Goal: Task Accomplishment & Management: Use online tool/utility

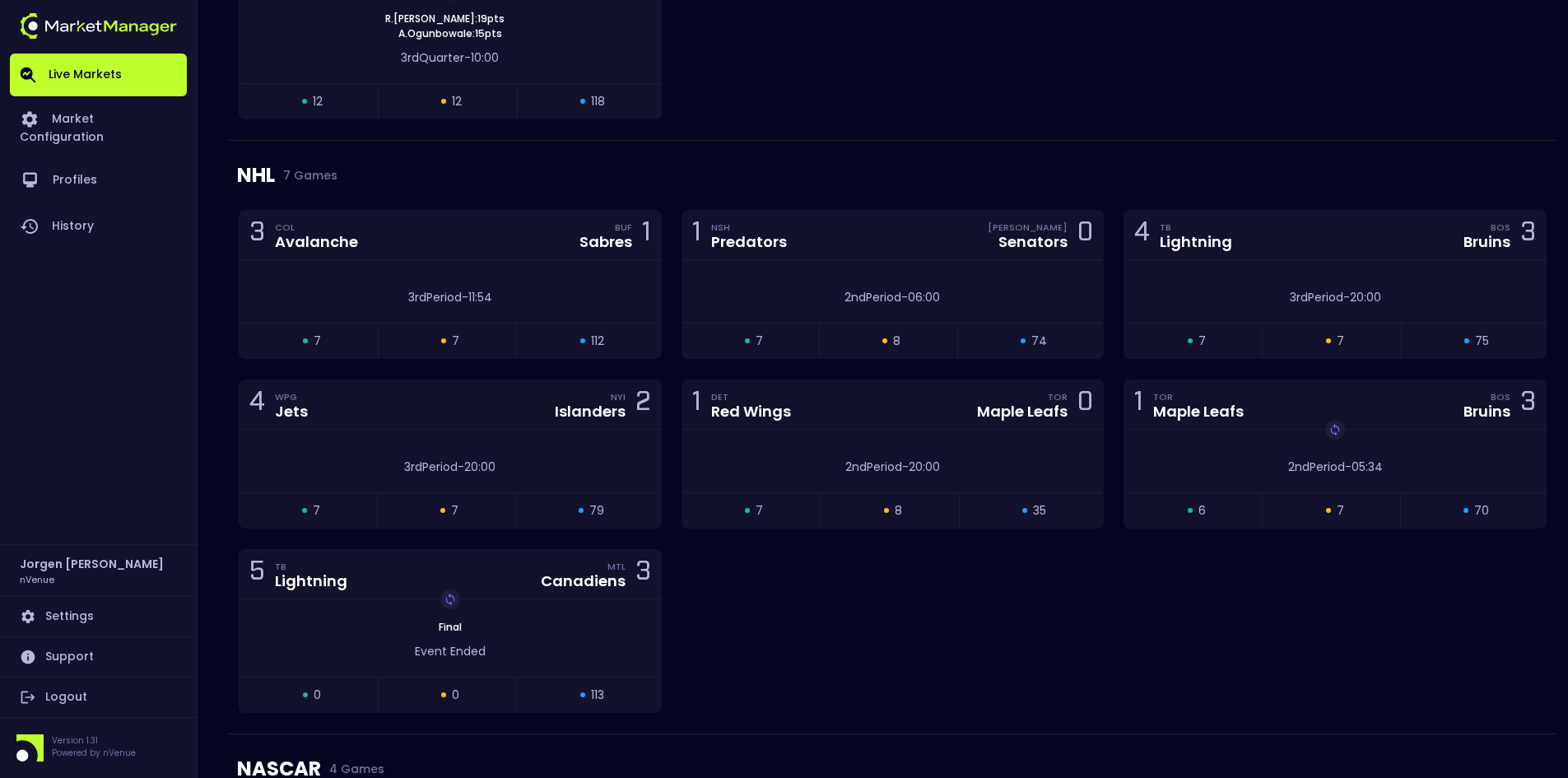
scroll to position [2387, 0]
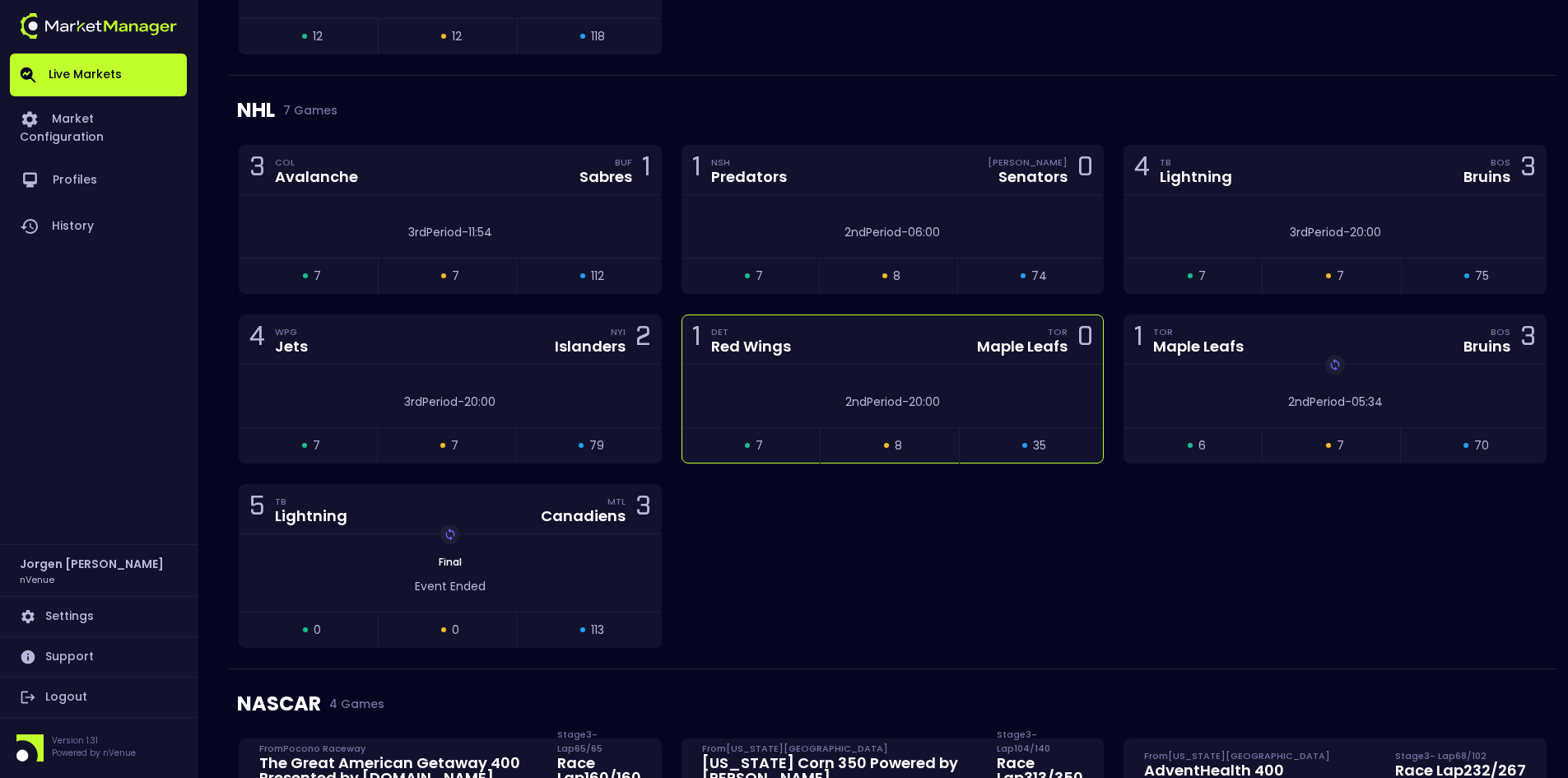
click at [779, 388] on div "2nd Period - 20:00" at bounding box center [893, 398] width 422 height 25
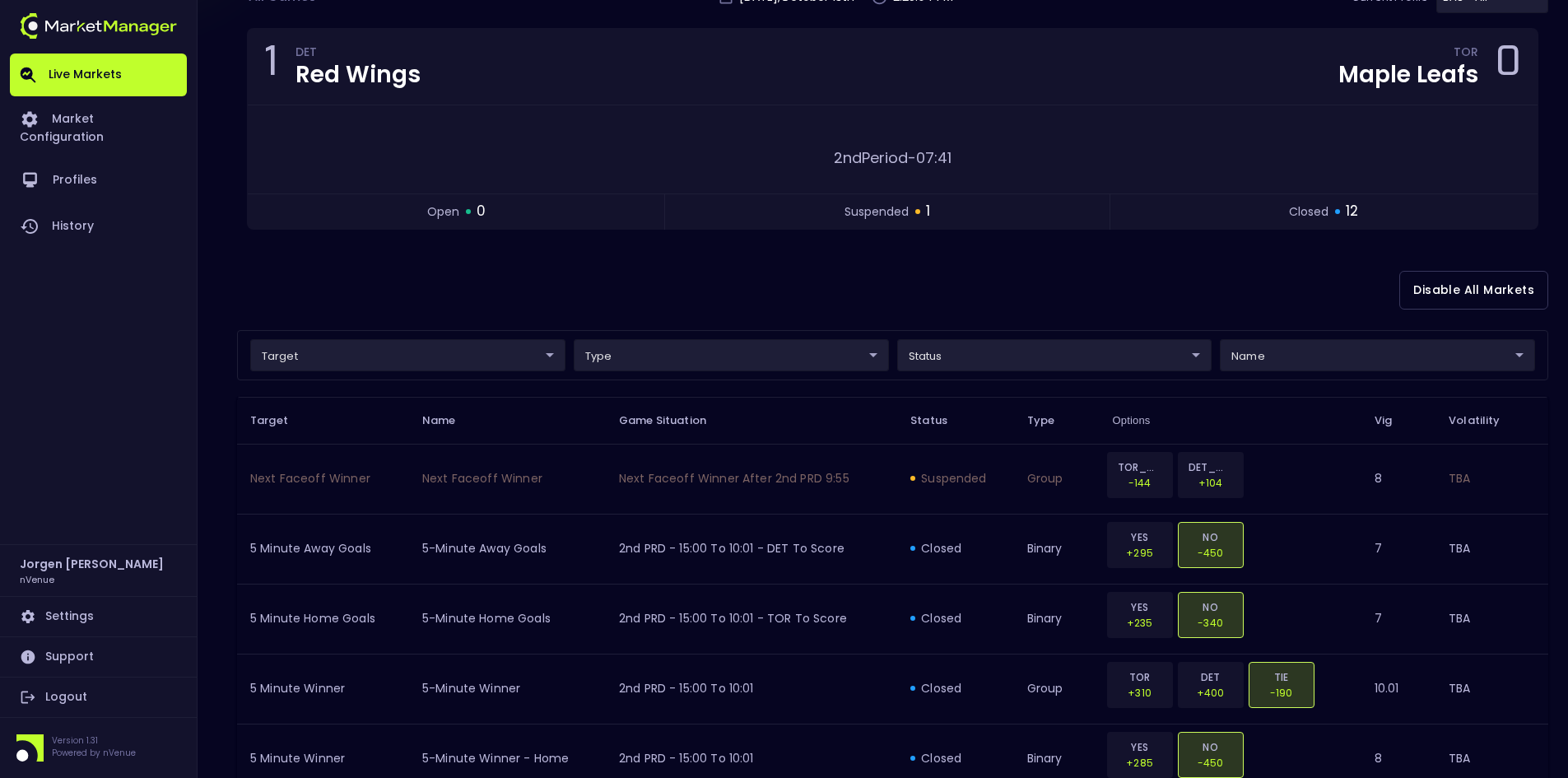
scroll to position [165, 0]
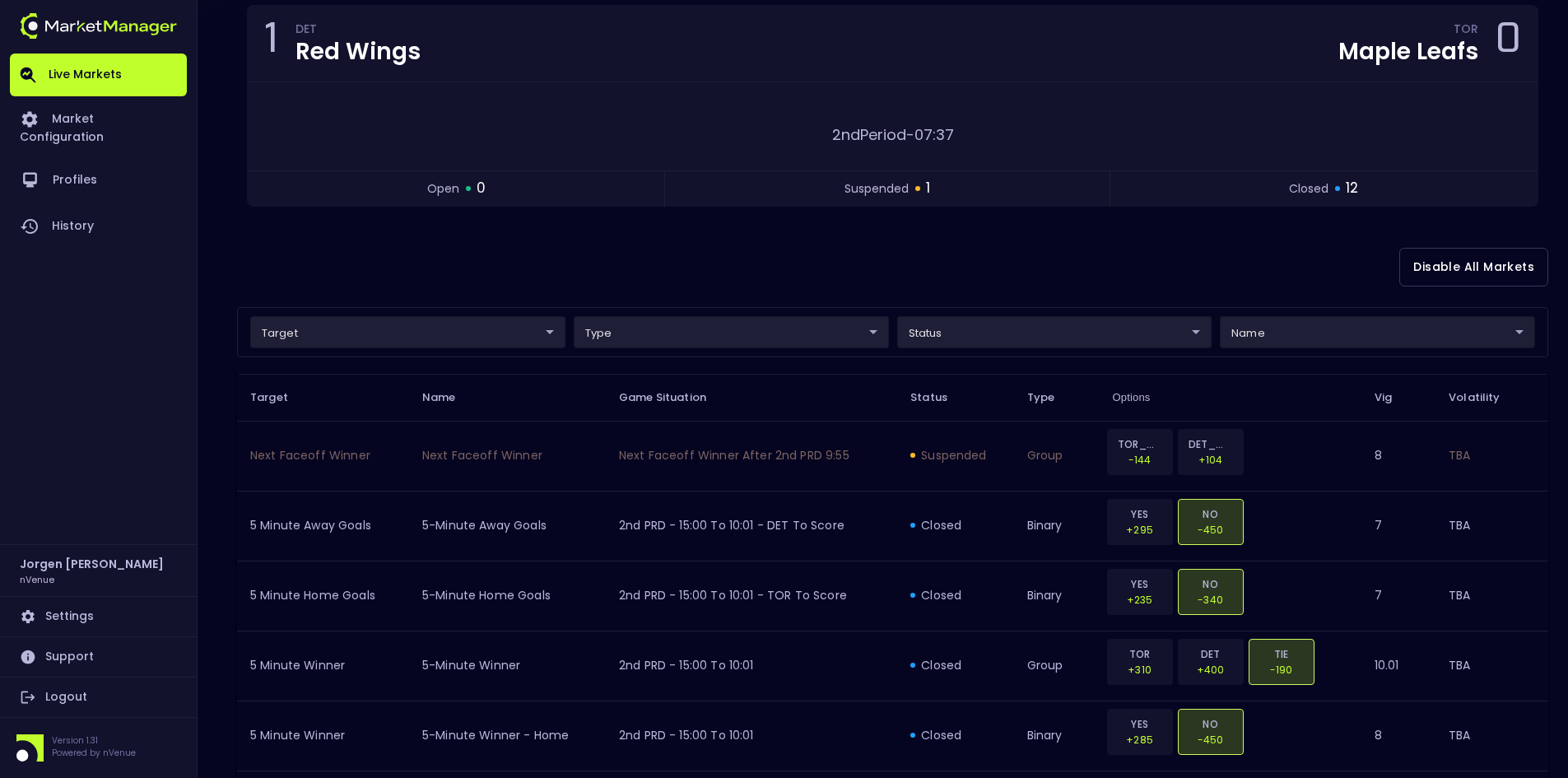
click at [543, 264] on div "Disable All Markets" at bounding box center [892, 266] width 1311 height 80
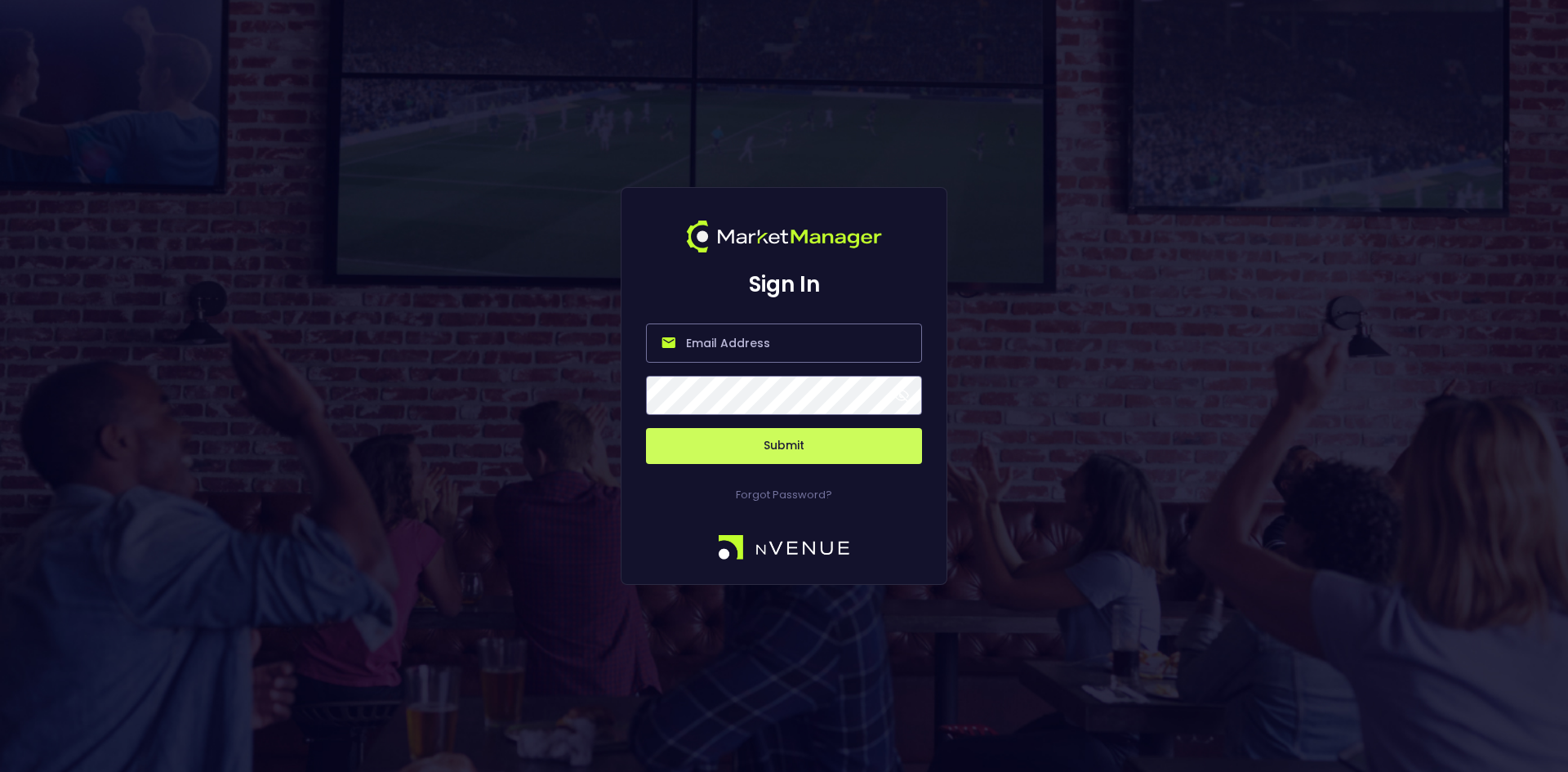
click at [736, 338] on input "email" at bounding box center [784, 343] width 276 height 39
type input "[EMAIL_ADDRESS][DOMAIN_NAME]"
click at [776, 450] on button "Submit" at bounding box center [784, 445] width 276 height 36
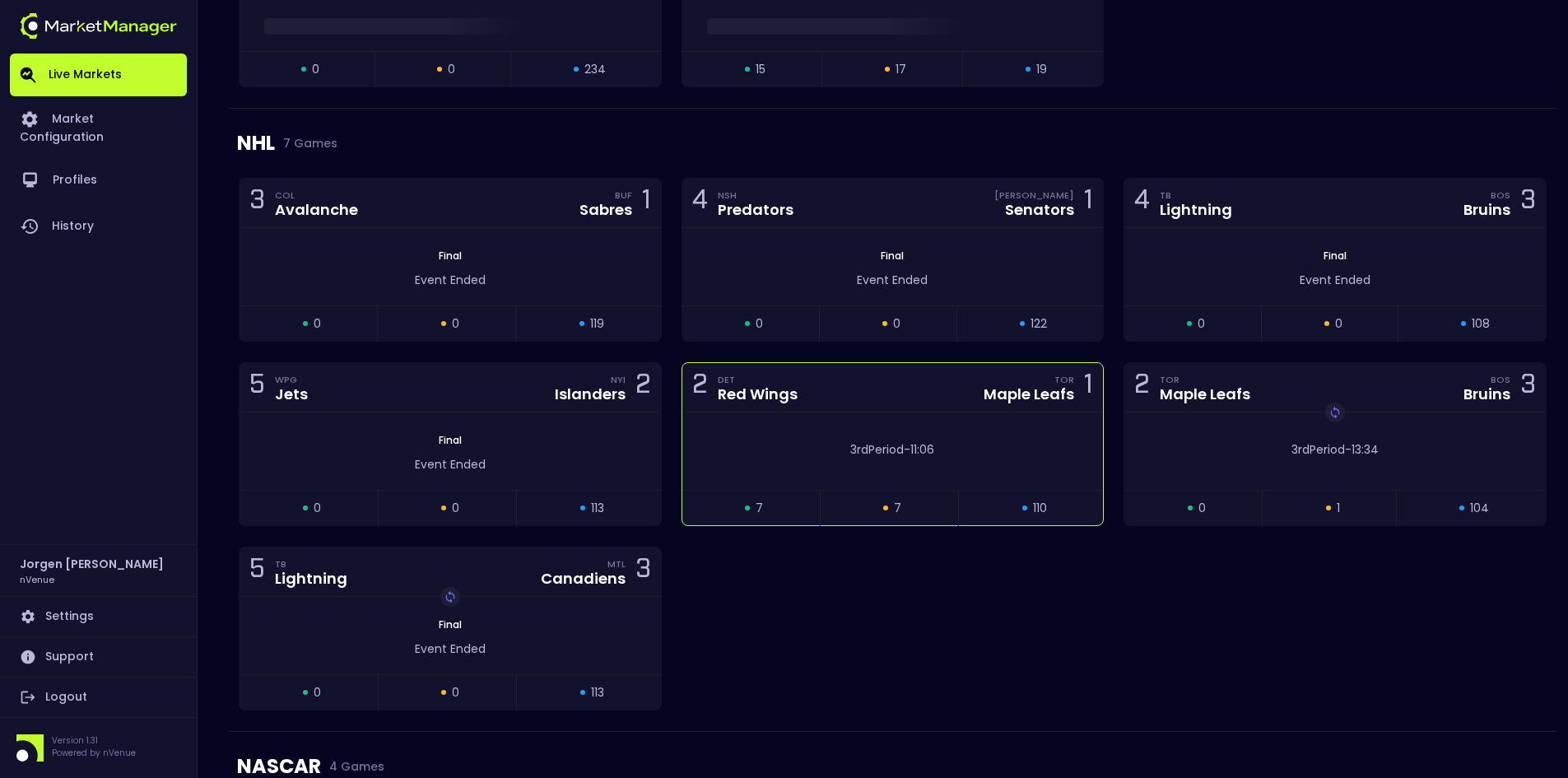
scroll to position [2942, 0]
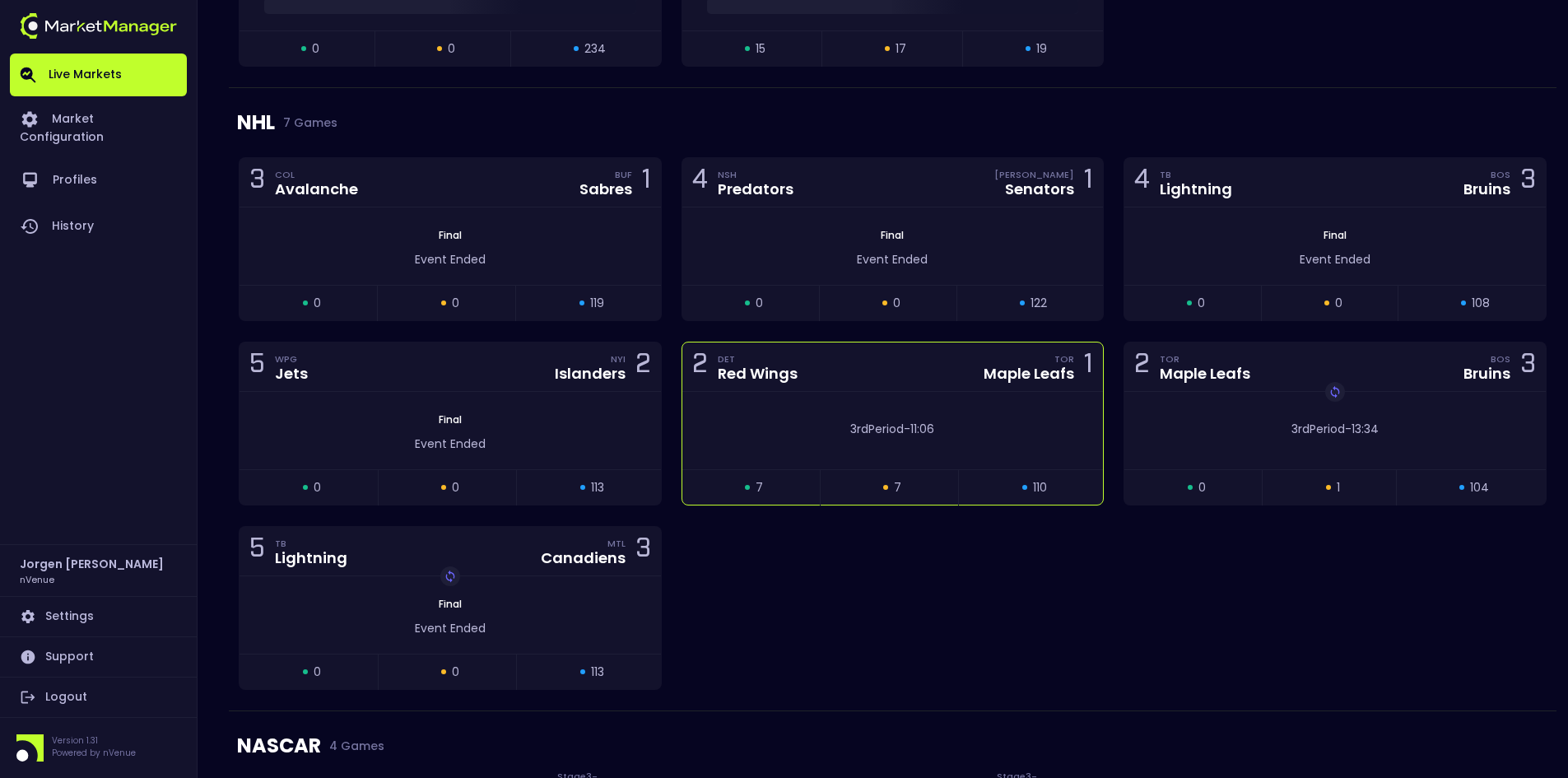
click at [823, 421] on div "3rd Period - 11:06" at bounding box center [893, 429] width 372 height 18
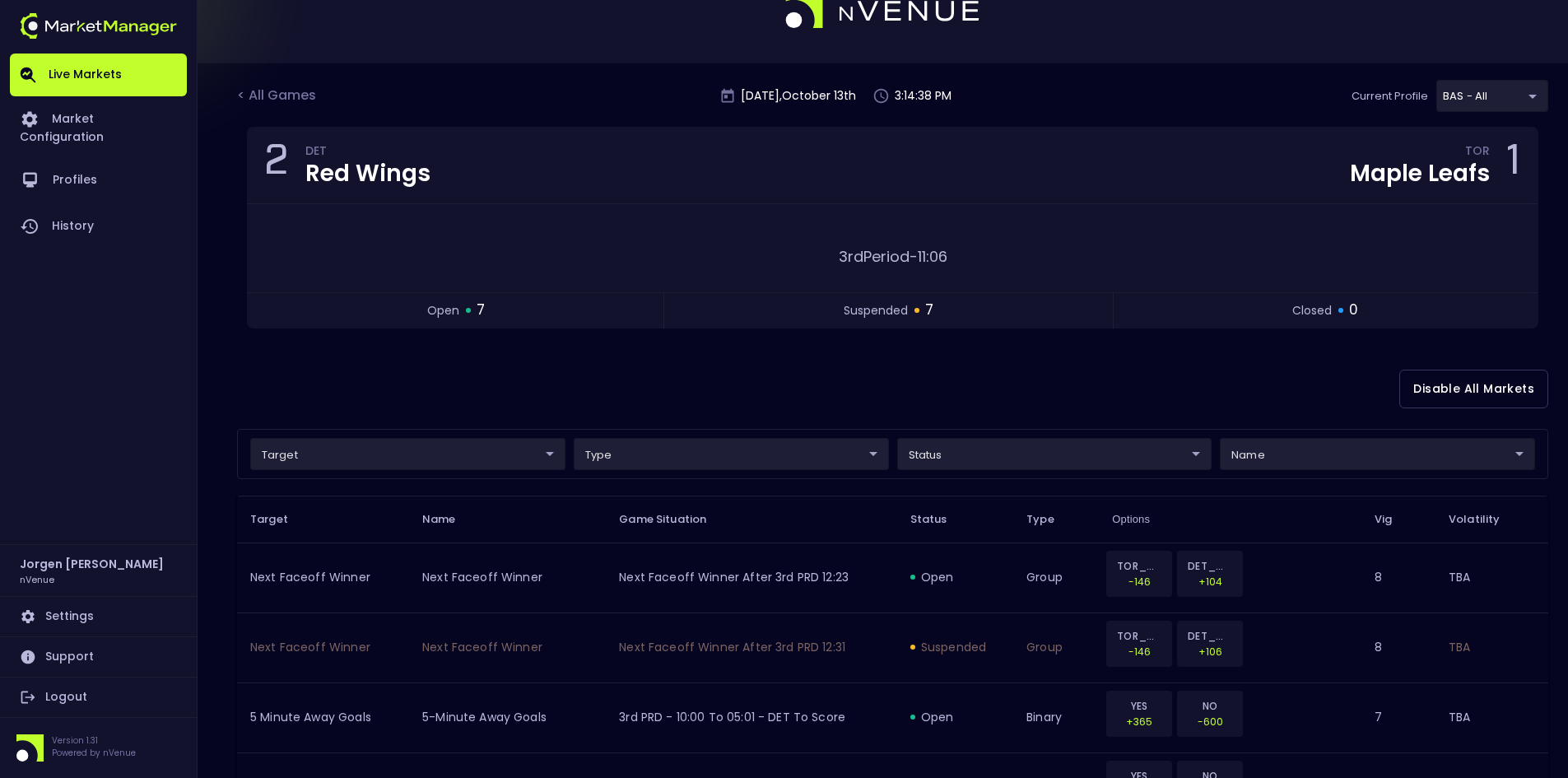
scroll to position [82, 0]
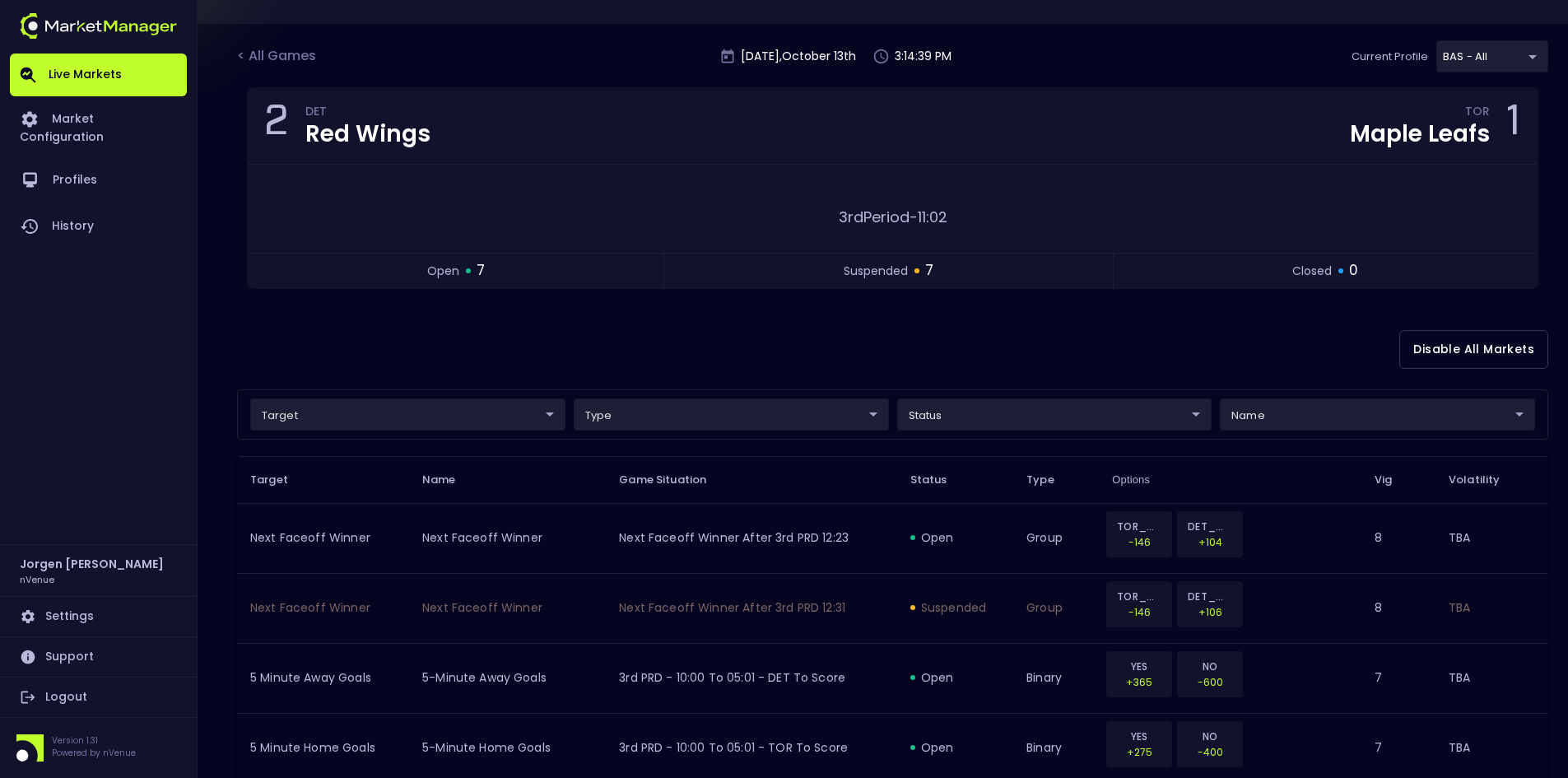
click at [976, 413] on body "Live Markets Market Configuration Profiles History [PERSON_NAME] nVenue Setting…" at bounding box center [784, 742] width 1568 height 1648
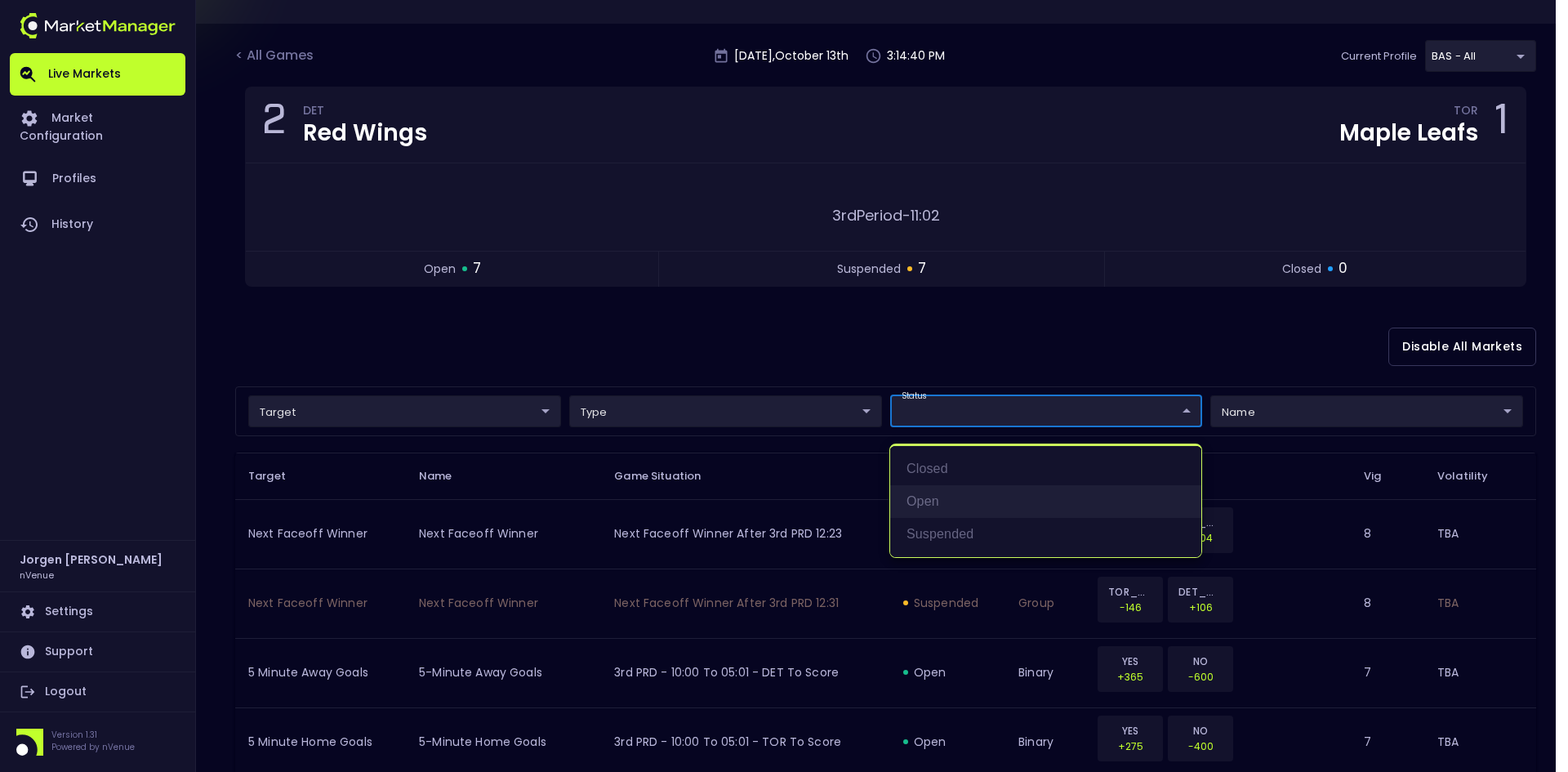
click at [935, 498] on li "open" at bounding box center [1045, 501] width 311 height 33
type input "open"
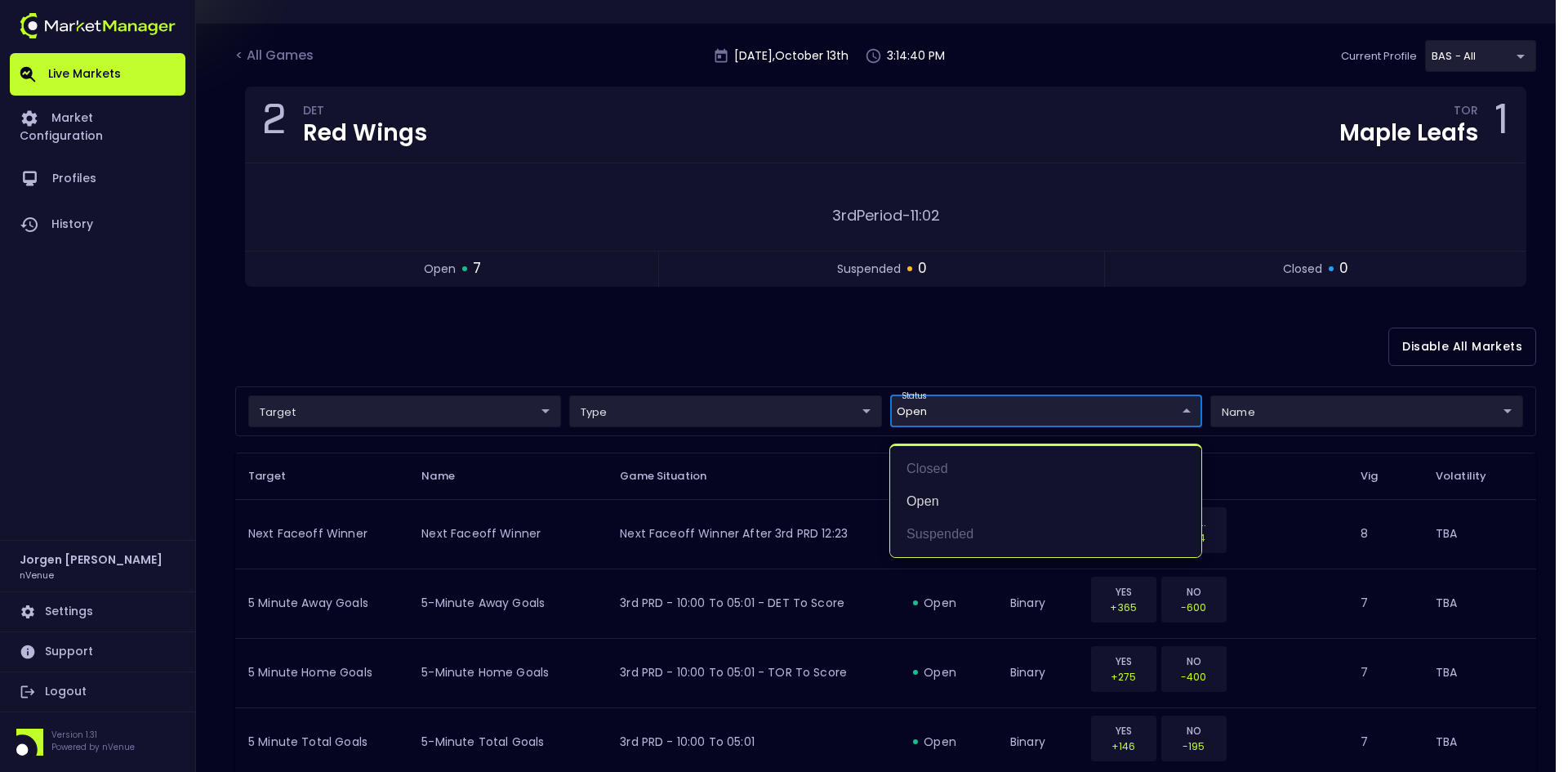
click at [887, 343] on div at bounding box center [784, 386] width 1568 height 772
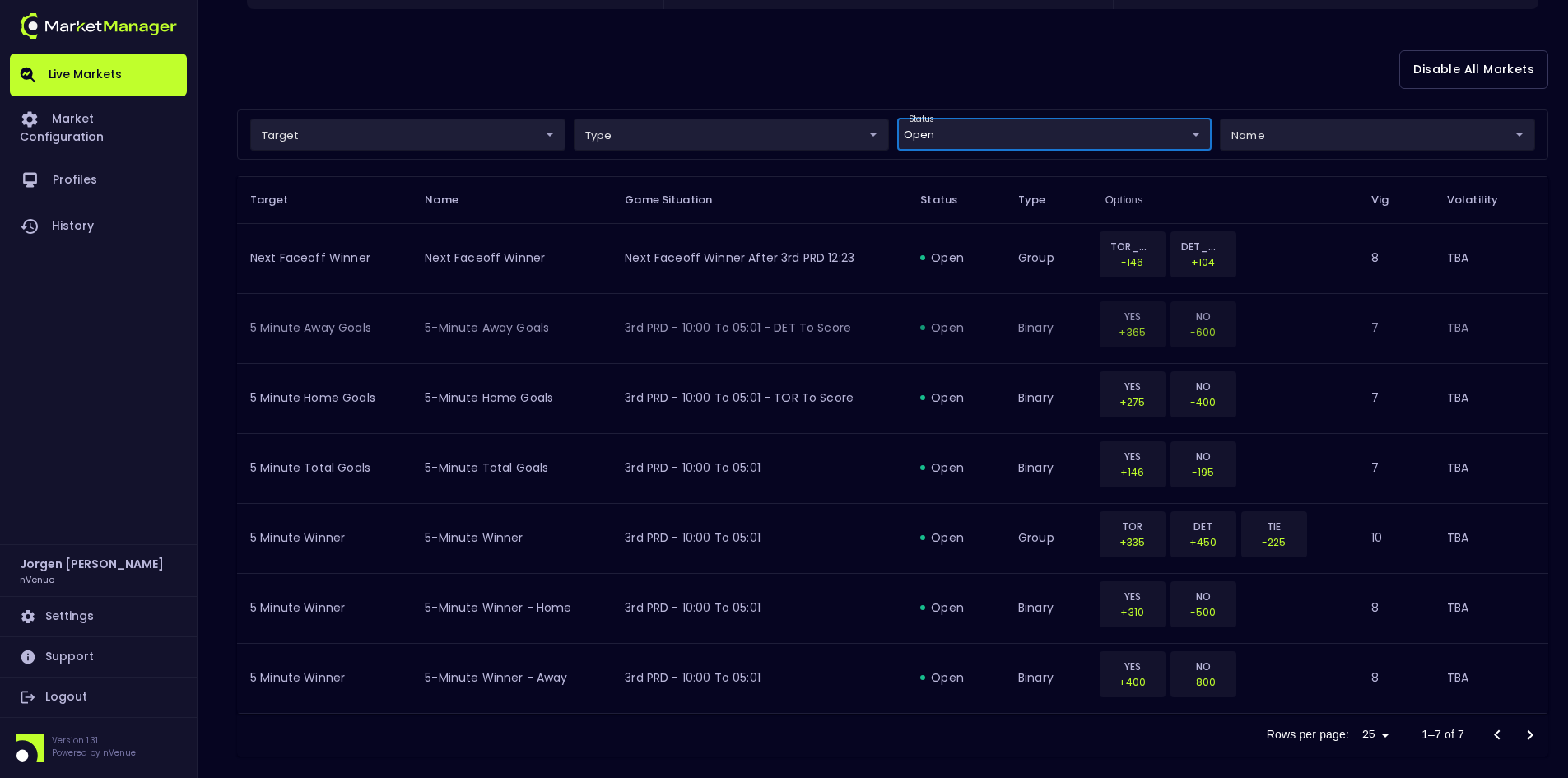
scroll to position [381, 0]
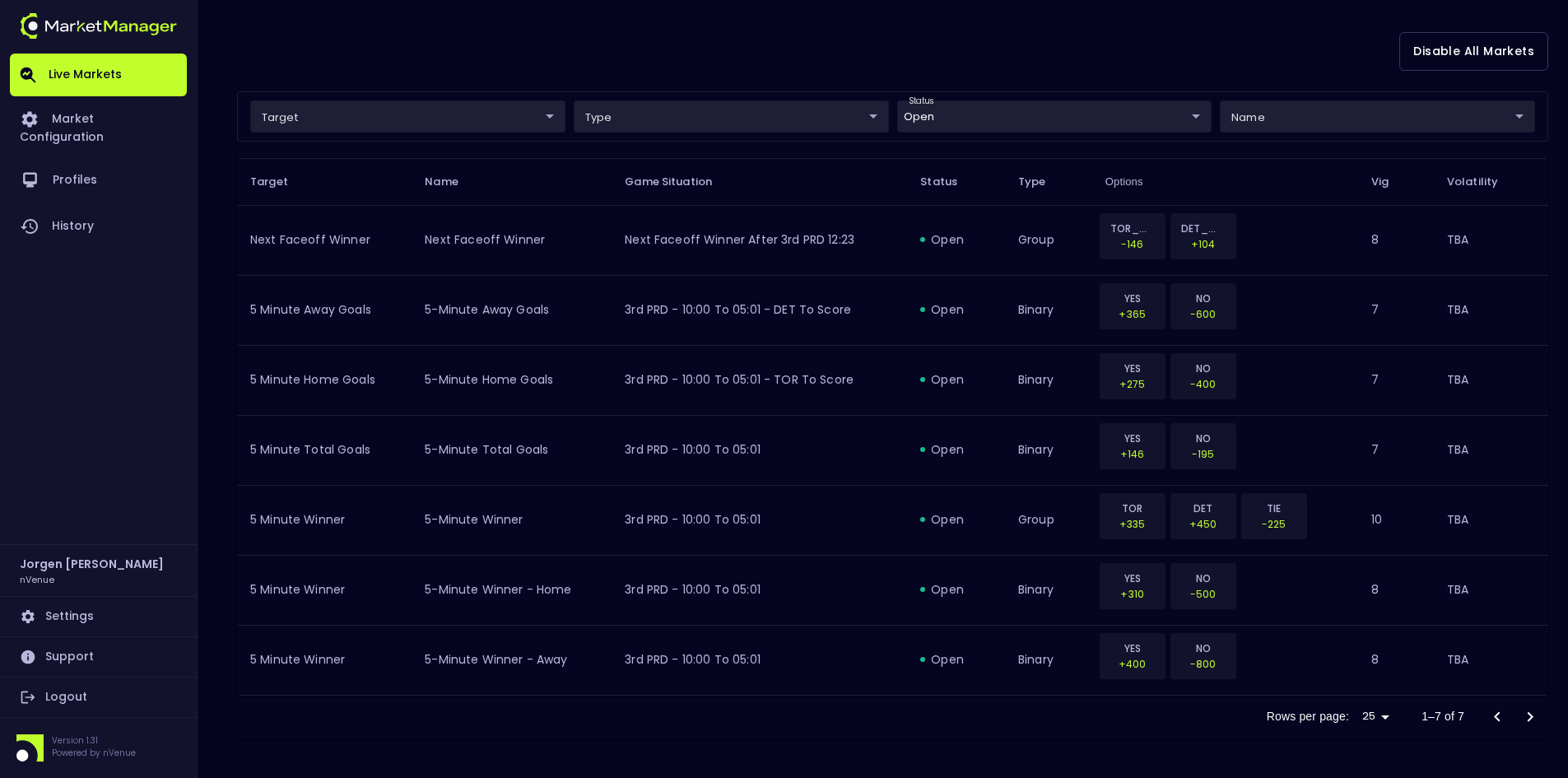
click at [800, 714] on div "Rows per page: 25 25 1–7 of 7" at bounding box center [892, 717] width 1311 height 43
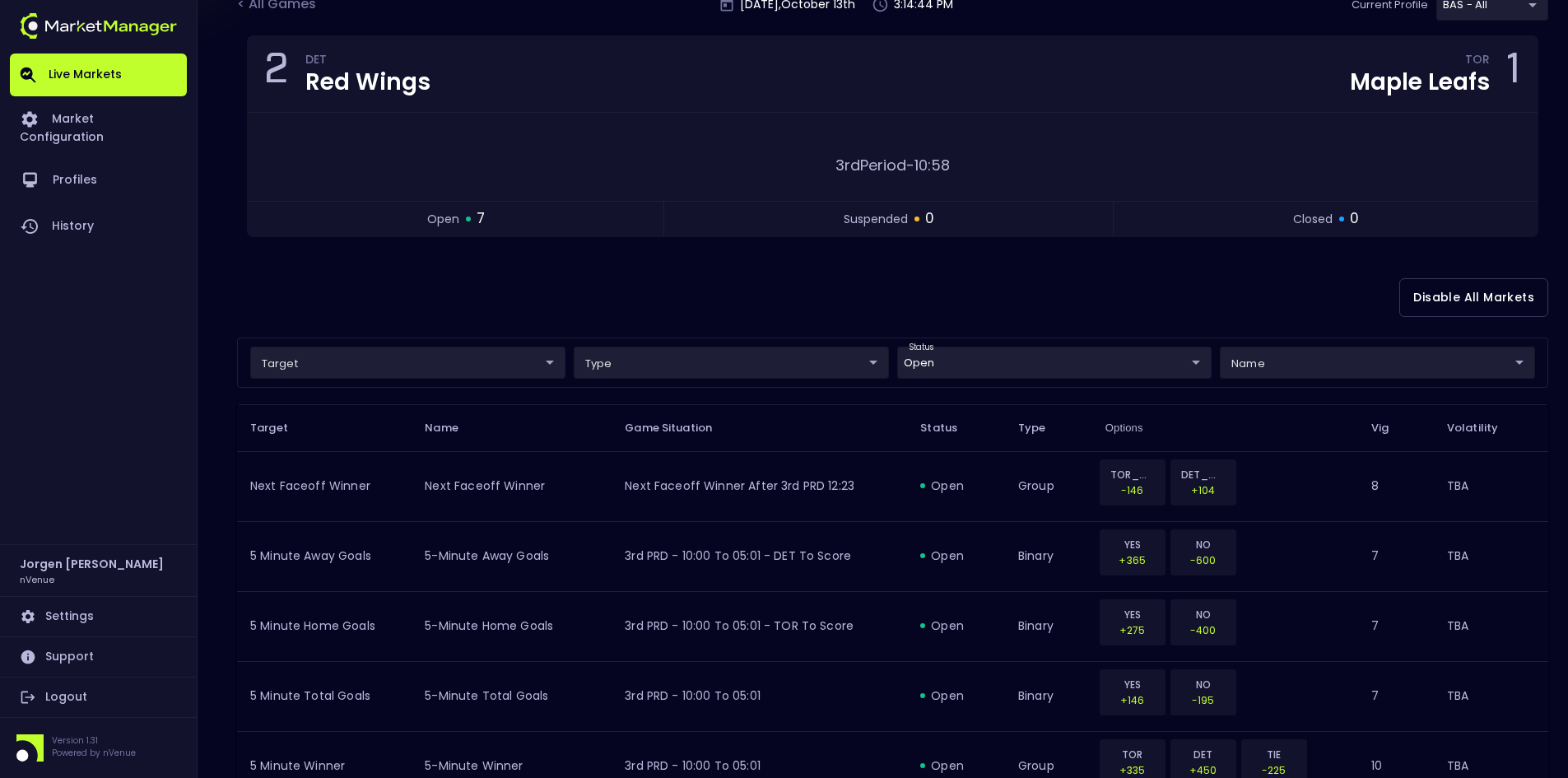
scroll to position [134, 0]
click at [579, 301] on div "Disable All Markets" at bounding box center [892, 298] width 1311 height 80
